Goal: Communication & Community: Share content

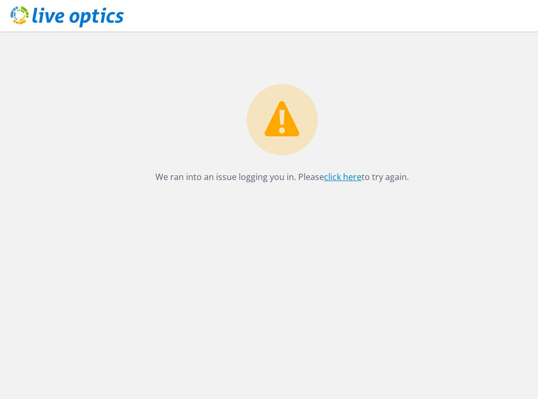
click at [338, 179] on link "click here" at bounding box center [342, 177] width 37 height 12
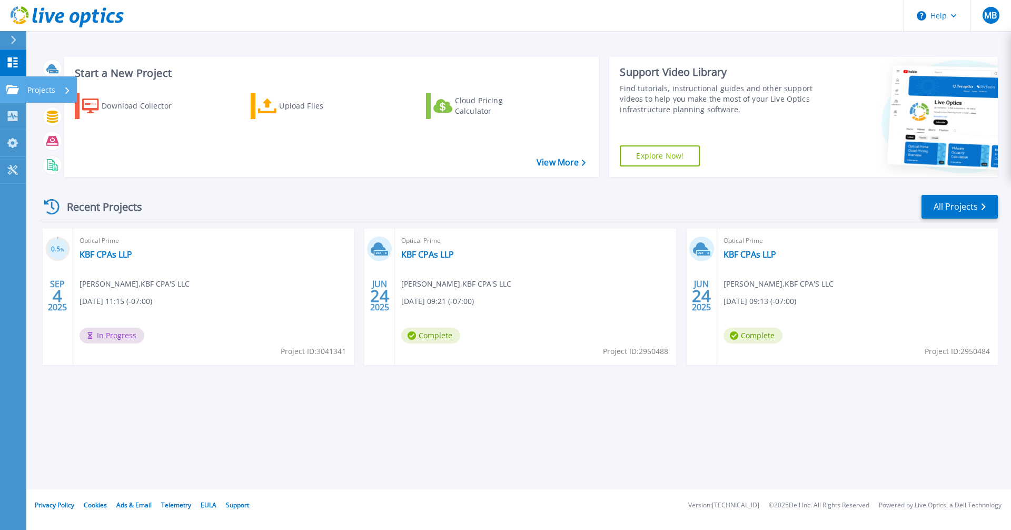
click at [14, 92] on icon at bounding box center [12, 89] width 13 height 9
click at [229, 399] on div "Start a New Project Download Collector Upload Files Cloud Pricing Calculator Vi…" at bounding box center [518, 244] width 985 height 489
click at [17, 114] on icon at bounding box center [13, 116] width 10 height 10
click at [276, 399] on div "Start a New Project Download Collector Upload Files Cloud Pricing Calculator Vi…" at bounding box center [518, 244] width 985 height 489
click at [434, 251] on link "KBF CPAs LLP" at bounding box center [427, 254] width 53 height 11
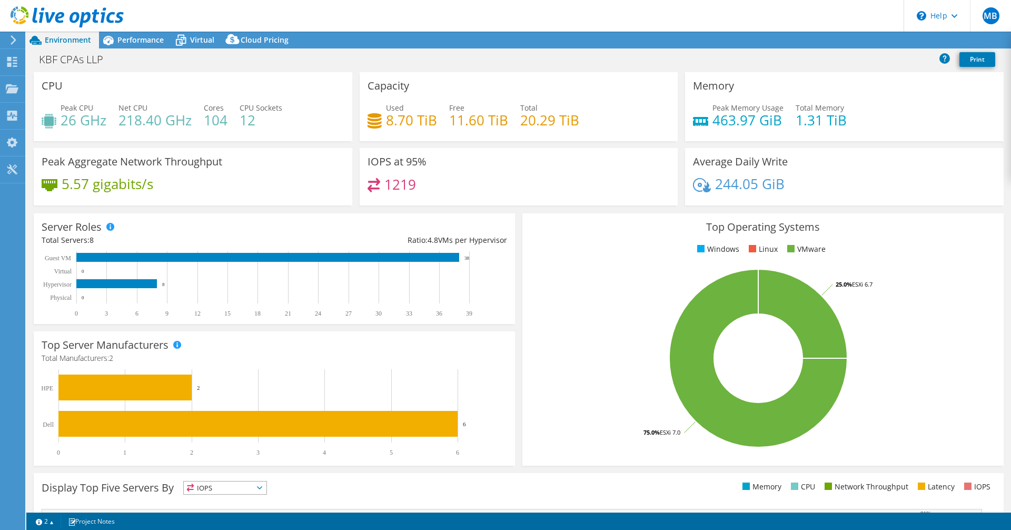
select select "USD"
click at [879, 42] on link "Share" at bounding box center [879, 40] width 43 height 16
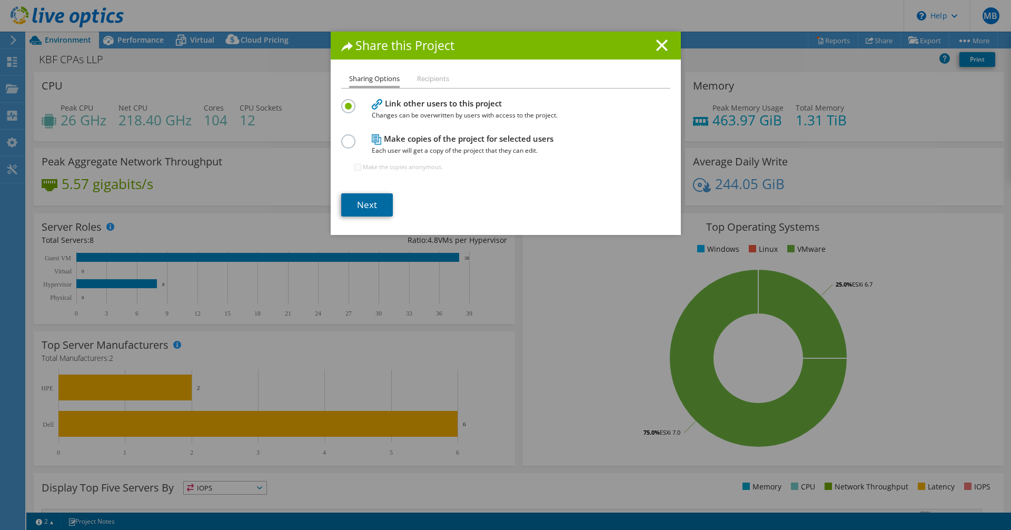
click at [364, 200] on link "Next" at bounding box center [367, 204] width 52 height 23
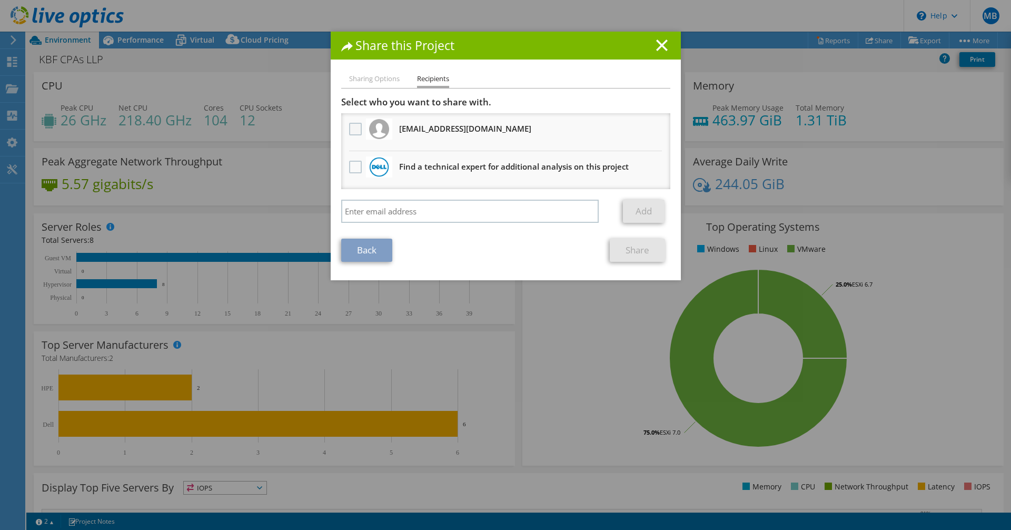
click at [354, 127] on label at bounding box center [356, 129] width 15 height 13
click at [0, 0] on input "checkbox" at bounding box center [0, 0] width 0 height 0
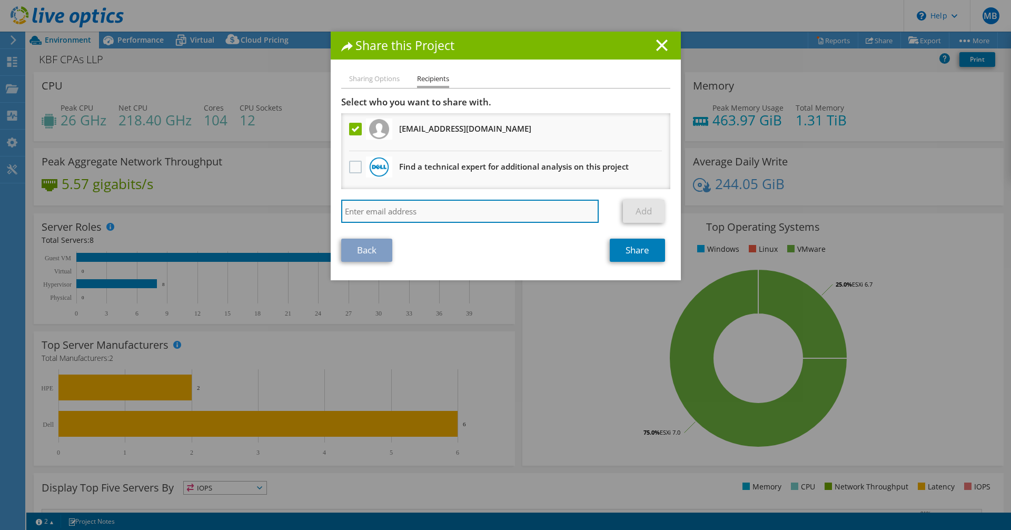
click at [435, 204] on input "search" at bounding box center [470, 211] width 258 height 23
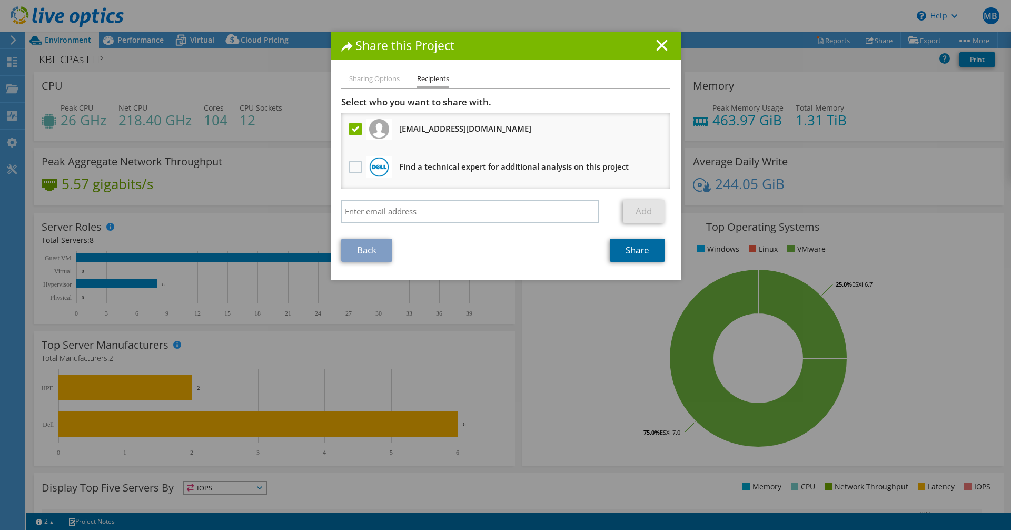
click at [643, 246] on link "Share" at bounding box center [637, 250] width 55 height 23
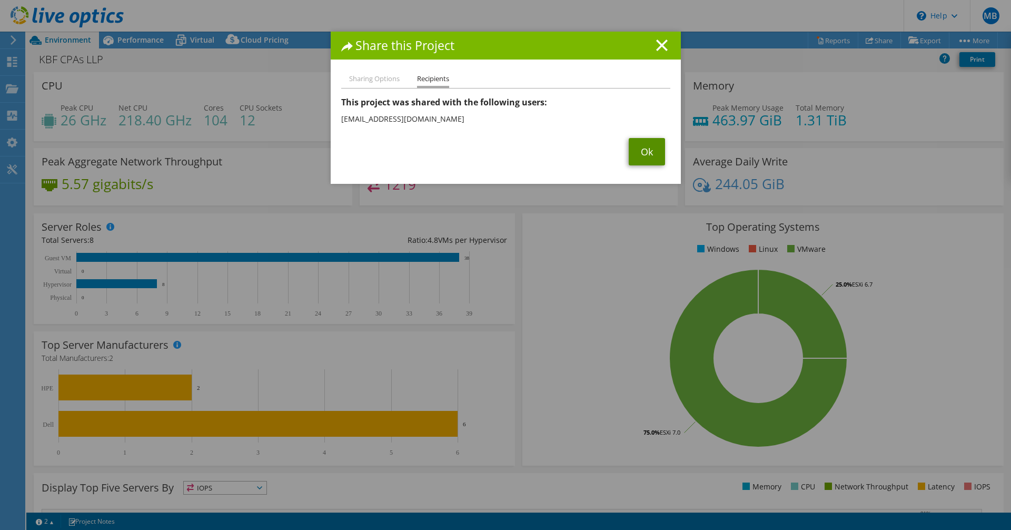
click at [651, 148] on link "Ok" at bounding box center [647, 151] width 36 height 27
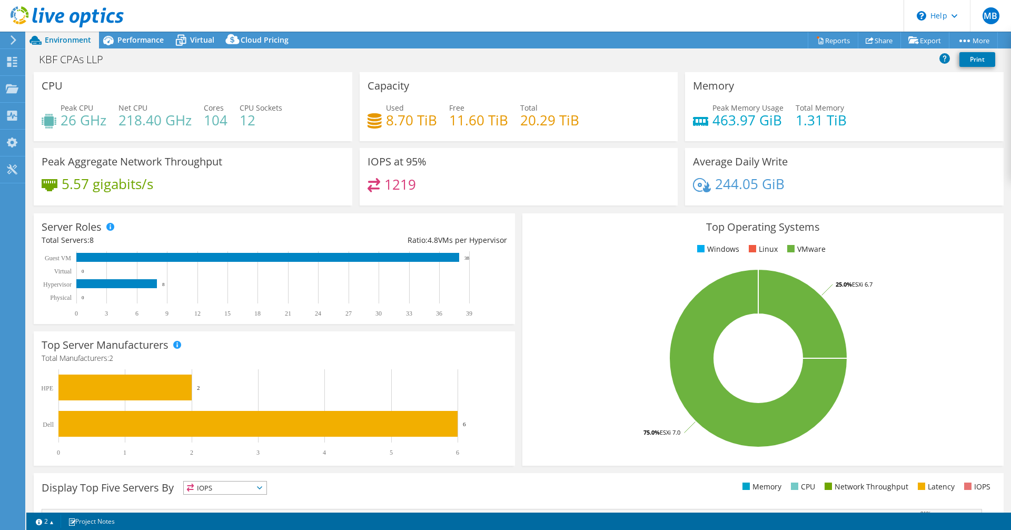
click at [9, 38] on icon at bounding box center [13, 39] width 8 height 9
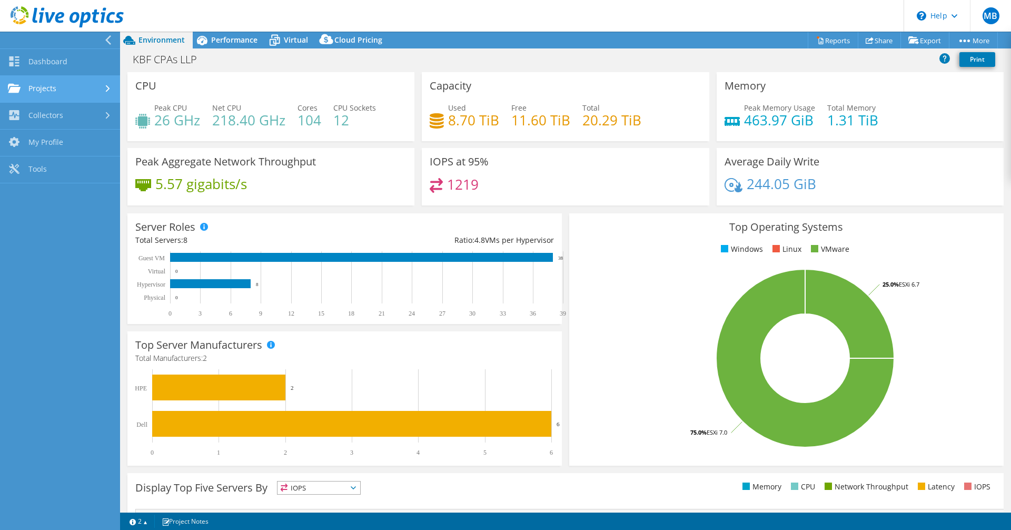
click at [38, 82] on link "Projects" at bounding box center [60, 89] width 120 height 27
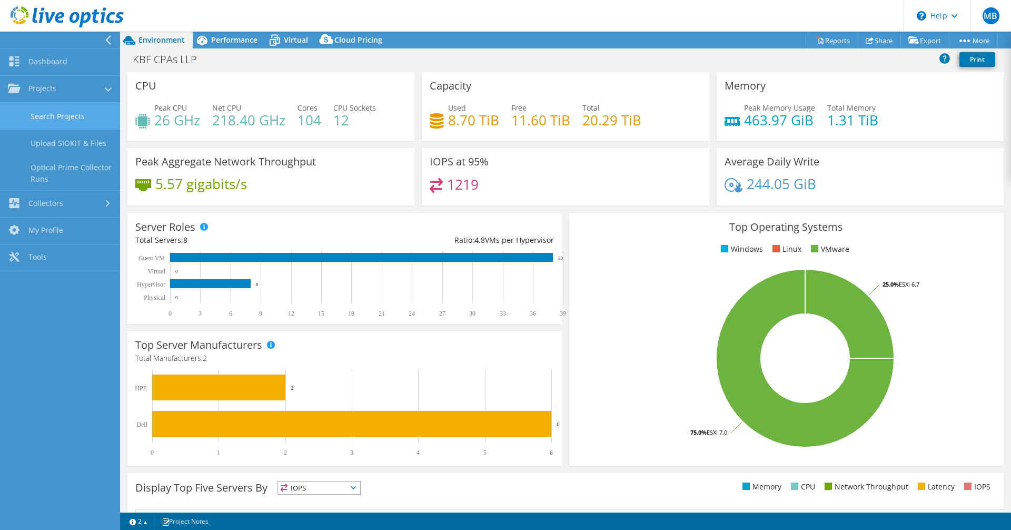
click at [56, 120] on link "Search Projects" at bounding box center [60, 116] width 120 height 27
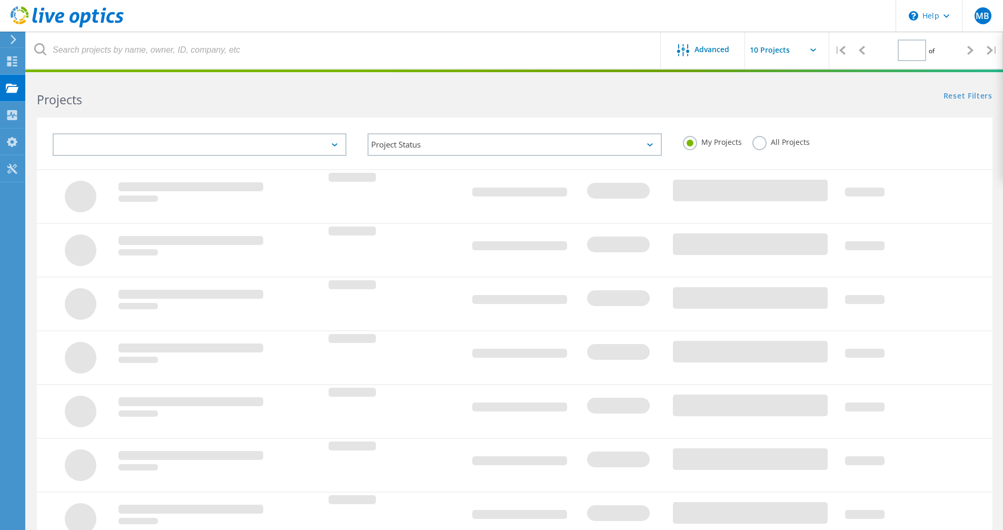
type input "1"
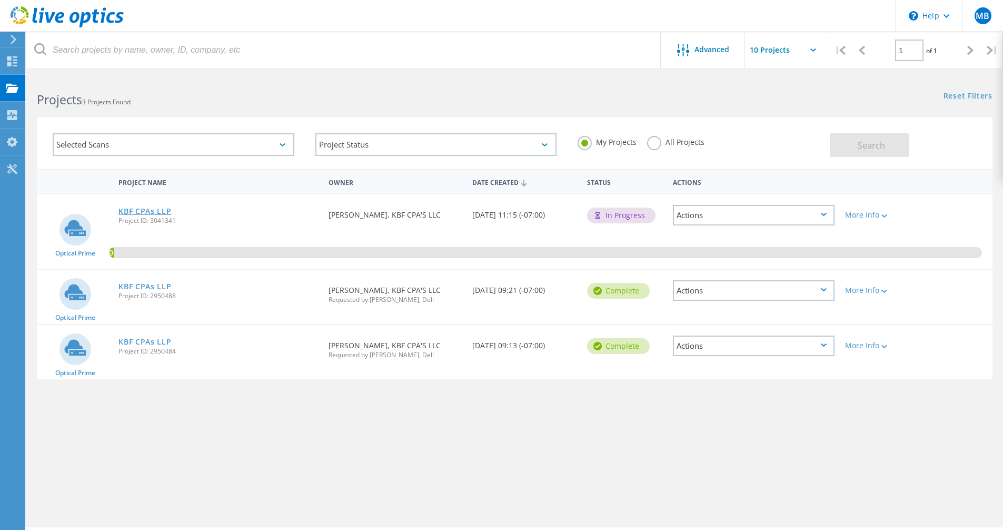
click at [150, 209] on link "KBF CPAs LLP" at bounding box center [144, 210] width 53 height 7
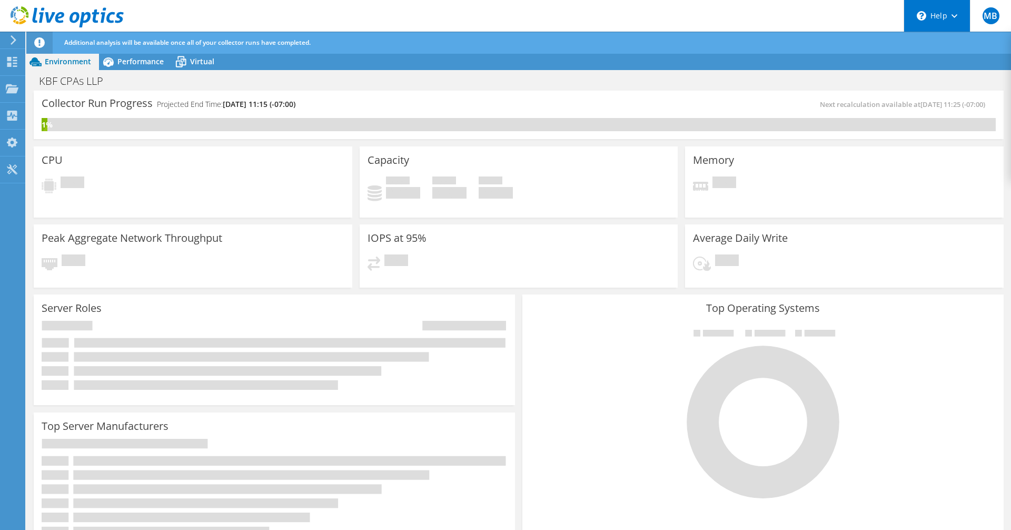
click at [956, 13] on div "\n Help" at bounding box center [937, 16] width 66 height 32
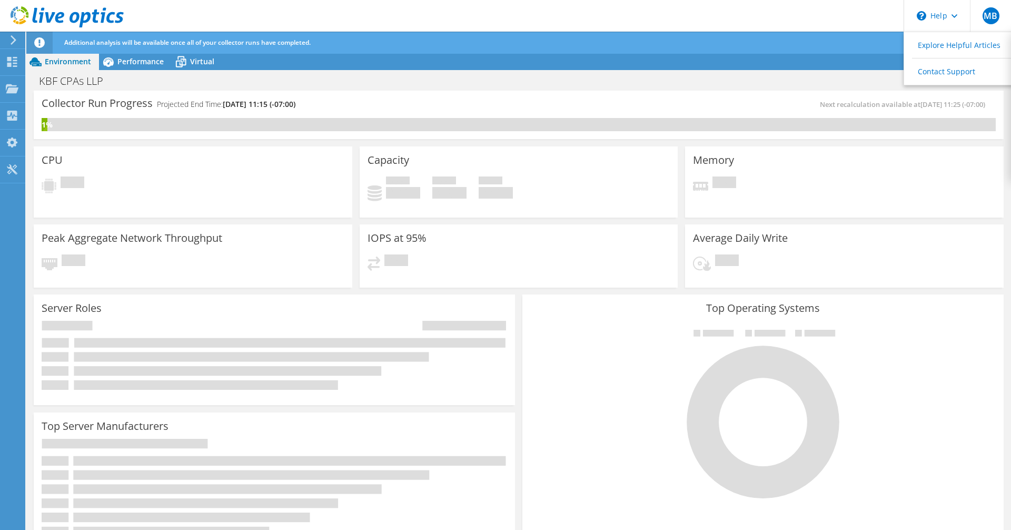
click at [804, 25] on header "MB End User [PERSON_NAME] [EMAIL_ADDRESS][DOMAIN_NAME] KBF CPA'S LLC My Profile…" at bounding box center [505, 16] width 1011 height 32
click at [29, 12] on icon at bounding box center [67, 17] width 113 height 22
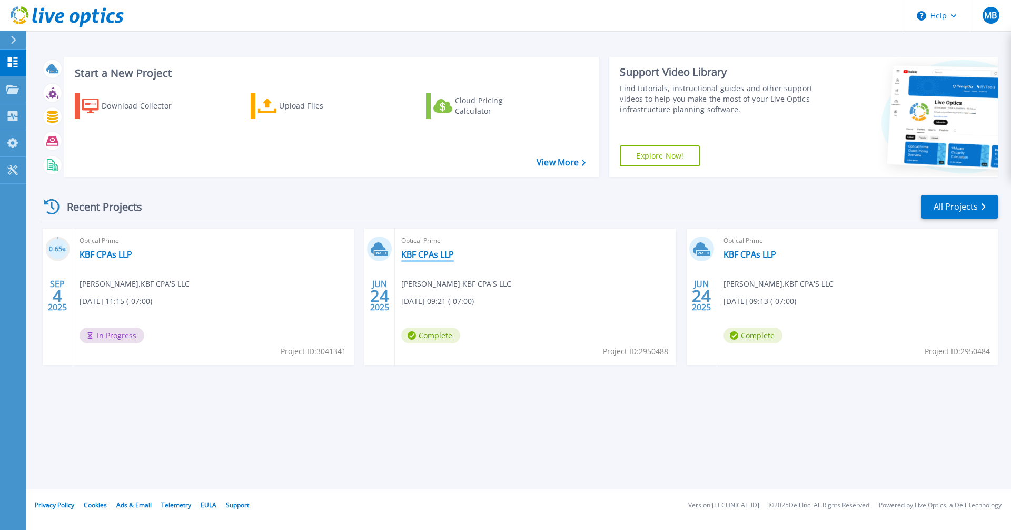
click at [433, 250] on link "KBF CPAs LLP" at bounding box center [427, 254] width 53 height 11
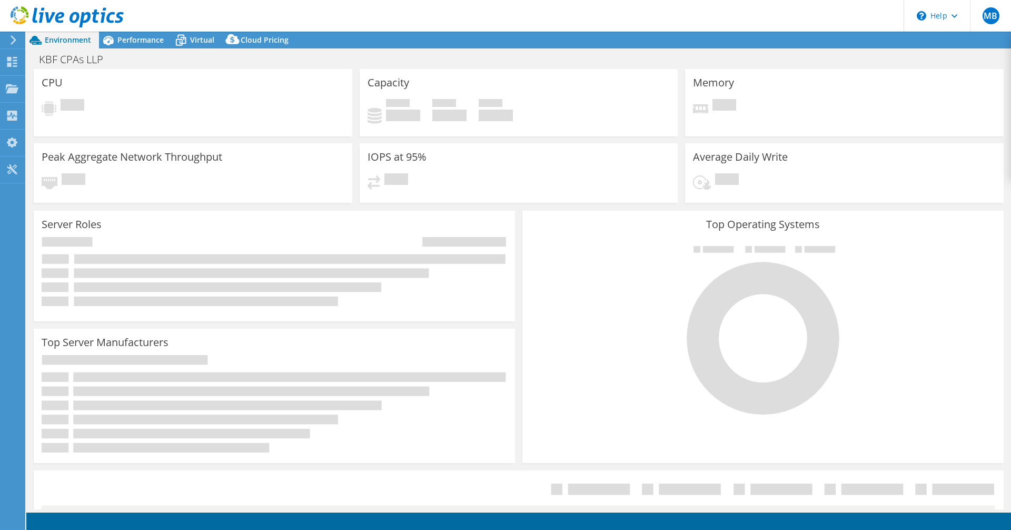
select select "USD"
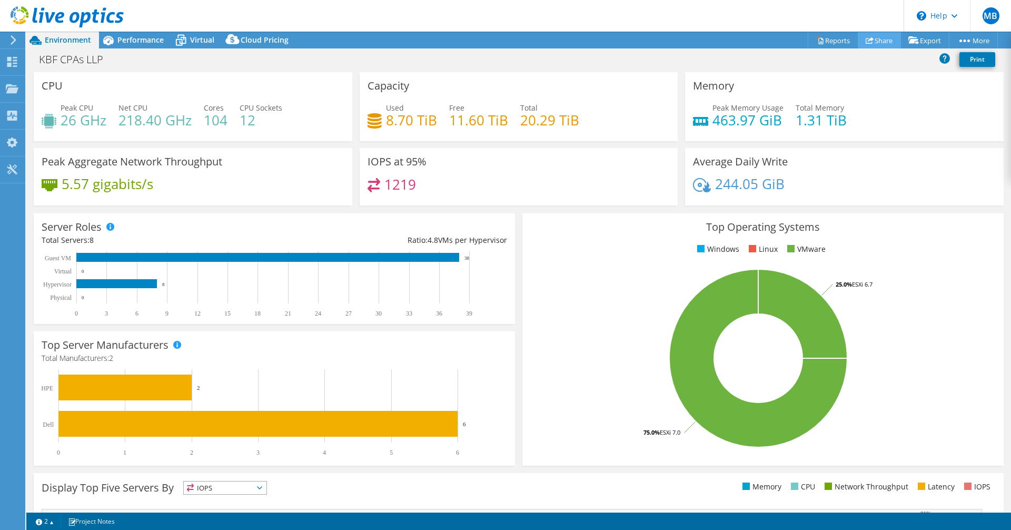
click at [886, 38] on link "Share" at bounding box center [879, 40] width 43 height 16
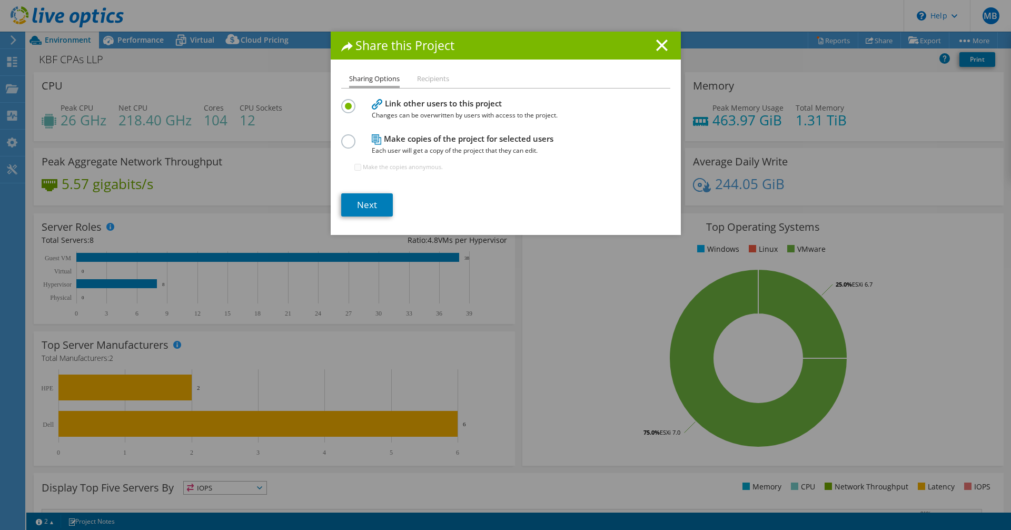
click at [431, 75] on li "Recipients" at bounding box center [433, 79] width 32 height 13
click at [430, 78] on li "Recipients" at bounding box center [433, 79] width 32 height 13
click at [365, 205] on link "Next" at bounding box center [367, 204] width 52 height 23
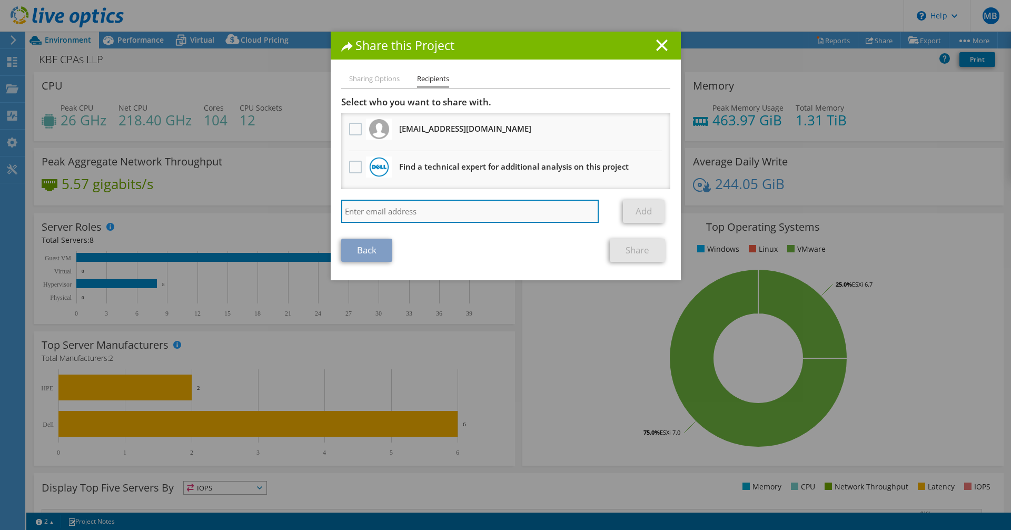
click at [373, 207] on input "search" at bounding box center [470, 211] width 258 height 23
click at [408, 211] on input "search" at bounding box center [470, 211] width 258 height 23
paste input "tony@c1sttech.com"
type input "tony@c1sttech.com"
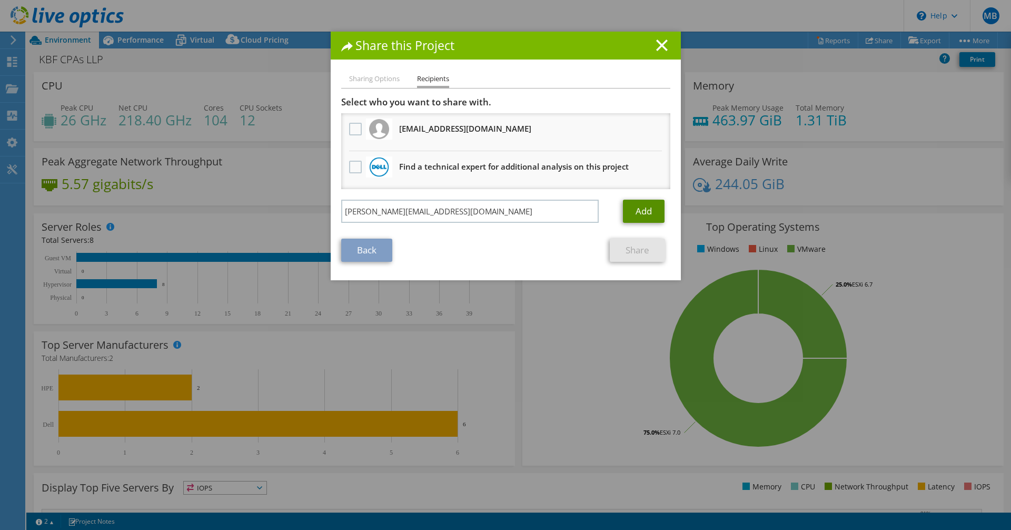
click at [636, 202] on link "Add" at bounding box center [644, 211] width 42 height 23
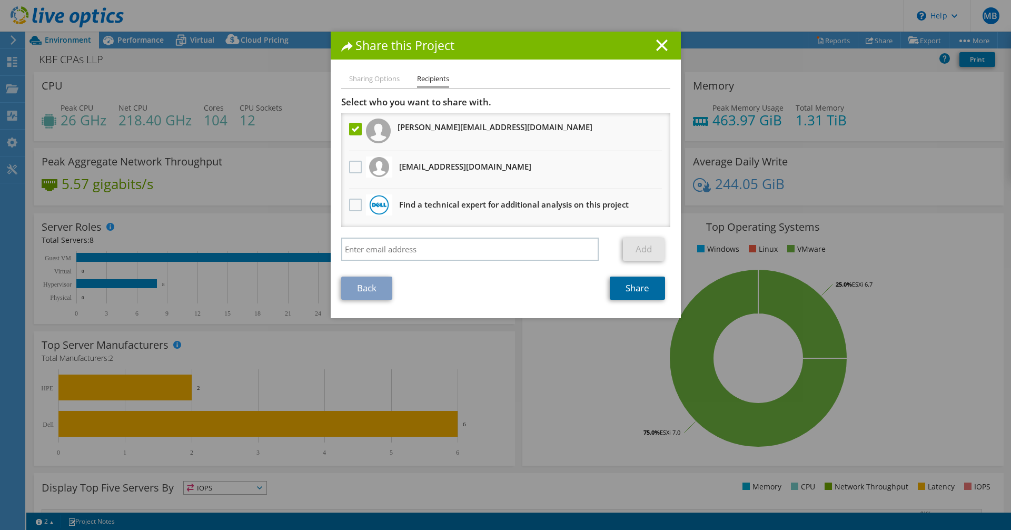
click at [624, 283] on link "Share" at bounding box center [637, 287] width 55 height 23
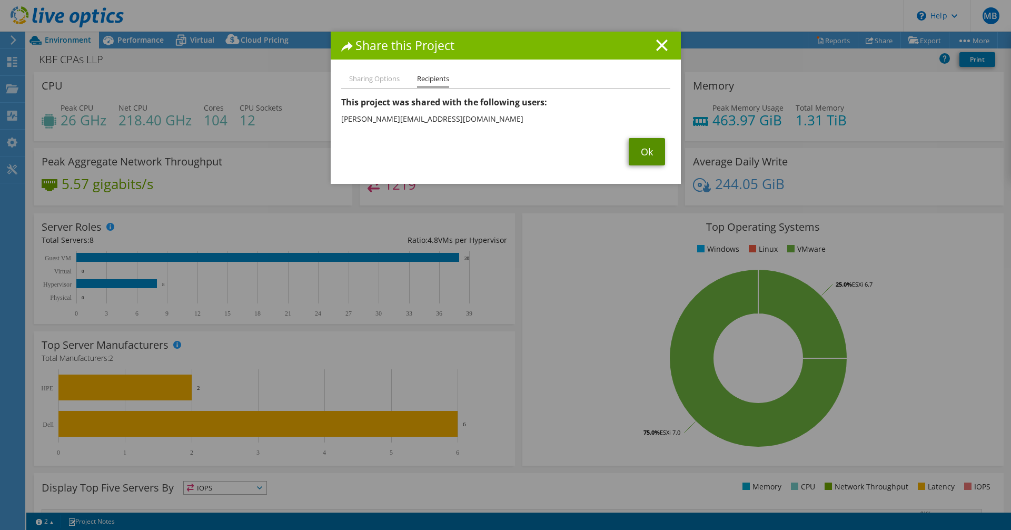
click at [639, 148] on link "Ok" at bounding box center [647, 151] width 36 height 27
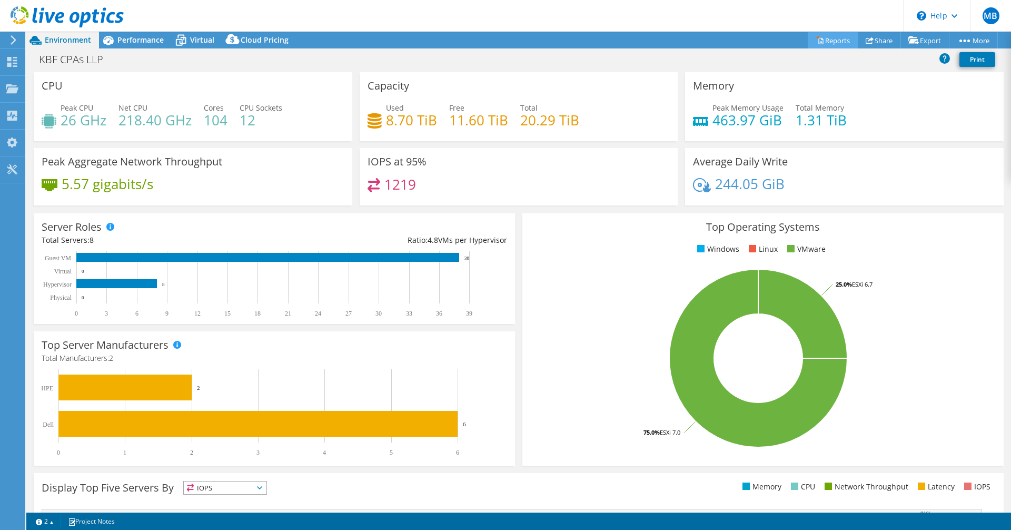
click at [823, 38] on link "Reports" at bounding box center [833, 40] width 51 height 16
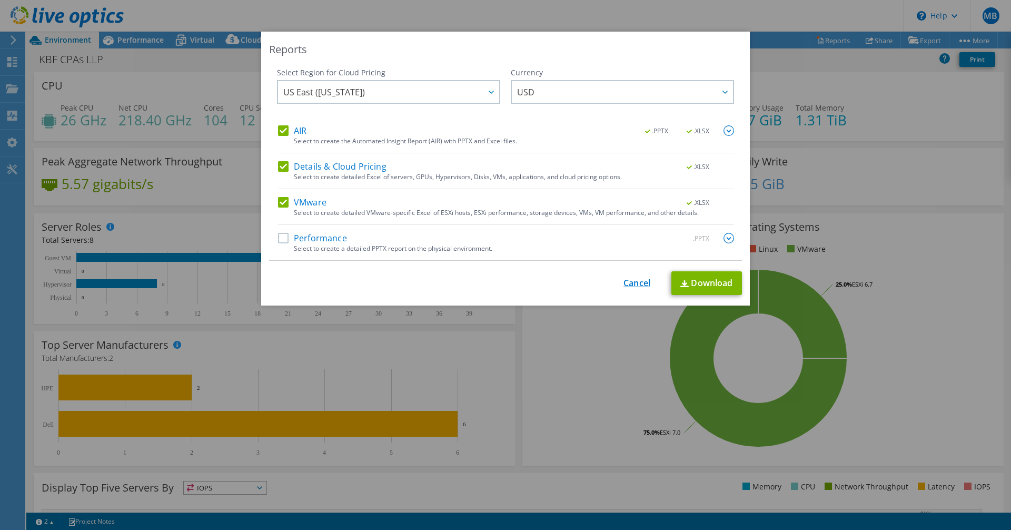
click at [632, 281] on link "Cancel" at bounding box center [636, 283] width 27 height 10
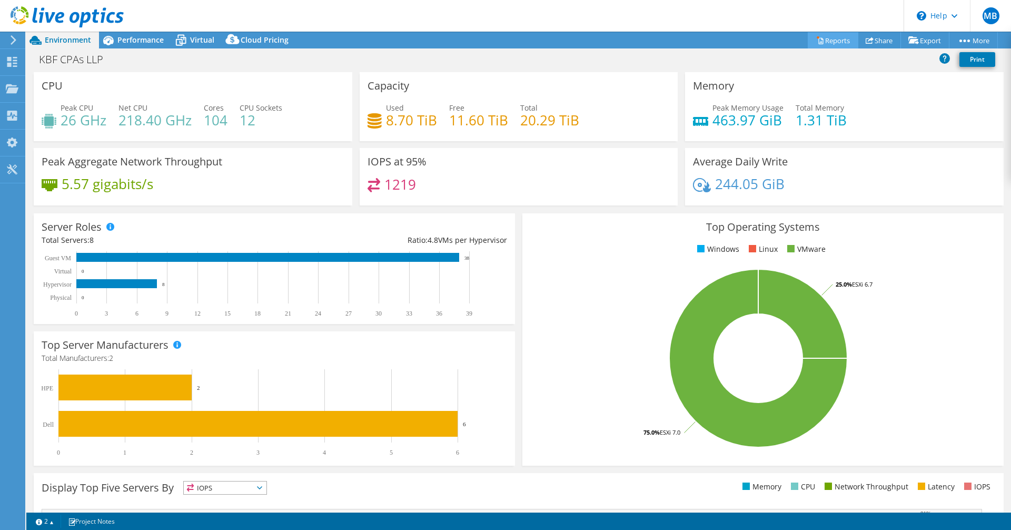
click at [818, 38] on link "Reports" at bounding box center [833, 40] width 51 height 16
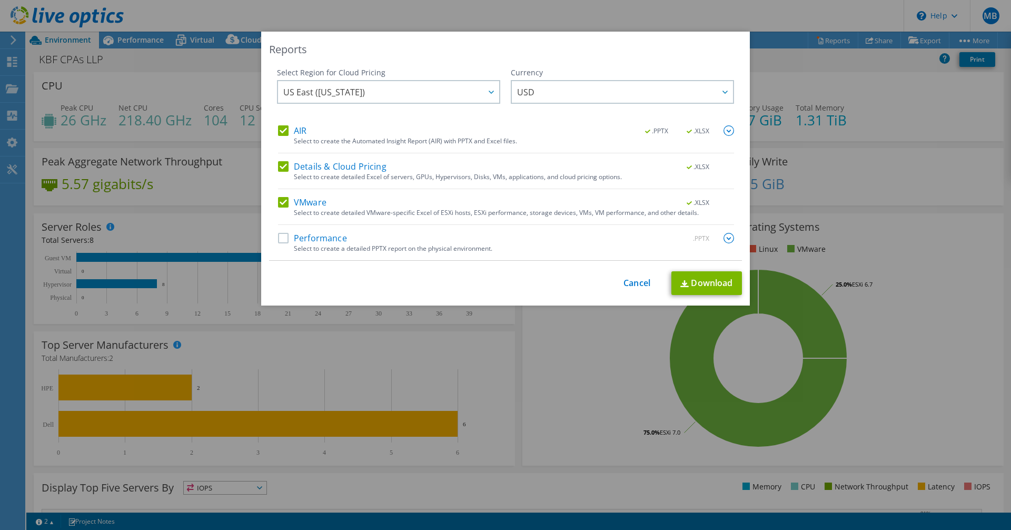
click at [278, 241] on label "Performance" at bounding box center [312, 238] width 69 height 11
click at [0, 0] on input "Performance" at bounding box center [0, 0] width 0 height 0
click at [718, 276] on link "Download" at bounding box center [706, 283] width 71 height 24
click at [558, 375] on div "Reports Select Region for Cloud Pricing Asia Pacific (Hong Kong) Asia Pacific (…" at bounding box center [505, 265] width 1011 height 467
